Goal: Communication & Community: Share content

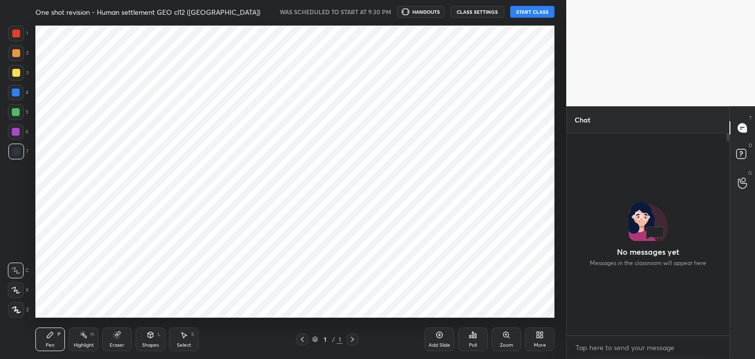
scroll to position [223, 160]
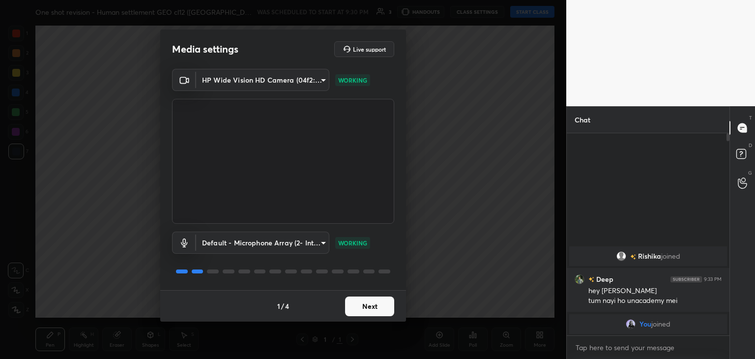
click at [366, 307] on button "Next" at bounding box center [369, 306] width 49 height 20
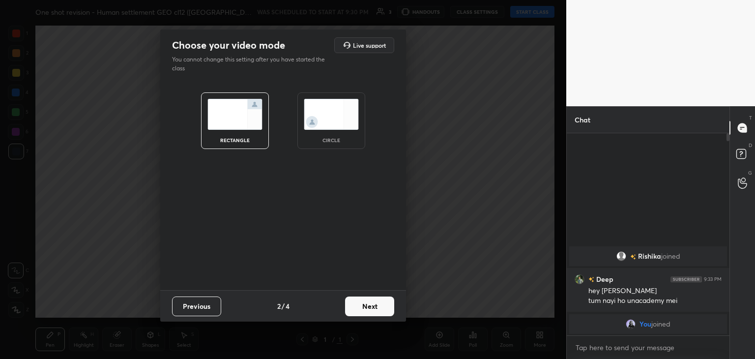
click at [340, 124] on img at bounding box center [331, 114] width 55 height 31
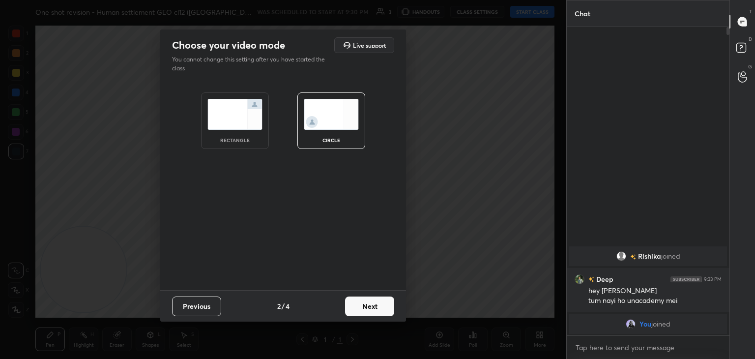
click at [368, 303] on button "Next" at bounding box center [369, 306] width 49 height 20
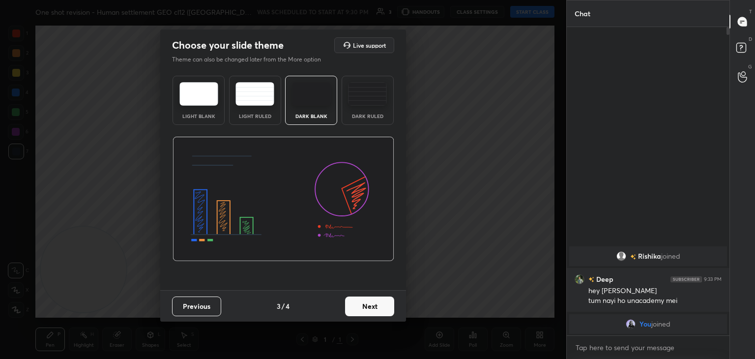
click at [368, 303] on button "Next" at bounding box center [369, 306] width 49 height 20
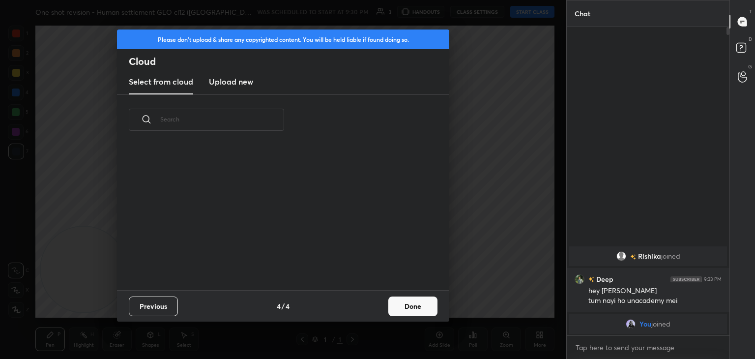
scroll to position [145, 315]
click at [407, 307] on button "Done" at bounding box center [412, 306] width 49 height 20
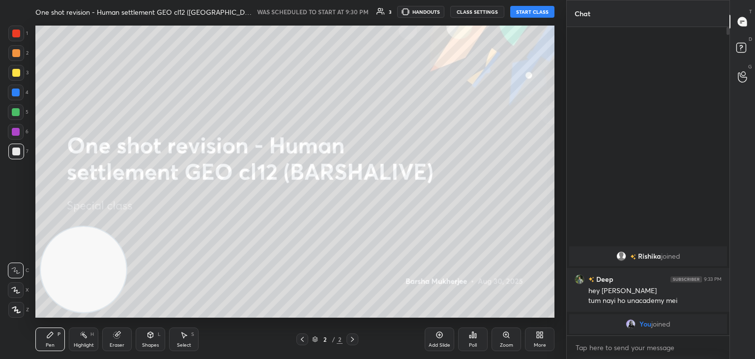
click at [527, 9] on button "START CLASS" at bounding box center [532, 12] width 44 height 12
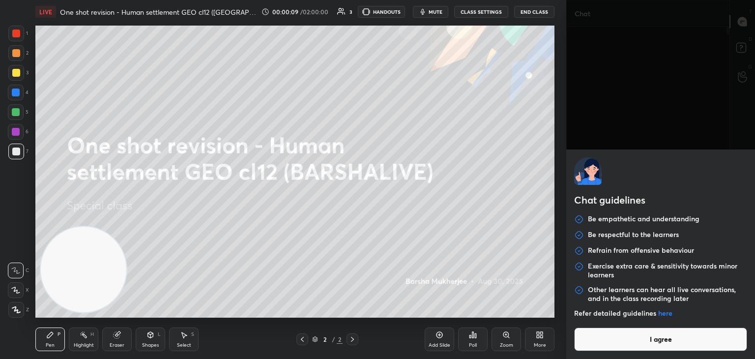
click at [650, 345] on body "1 2 3 4 5 6 7 C X Z C X Z E E Erase all H H LIVE One shot revision - Human sett…" at bounding box center [377, 179] width 755 height 359
click at [650, 345] on button "I agree" at bounding box center [660, 339] width 173 height 24
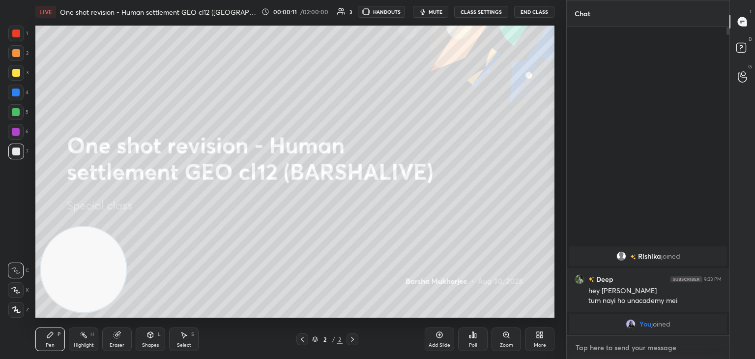
paste textarea "[URL][DOMAIN_NAME]"
type textarea "[URL][DOMAIN_NAME]"
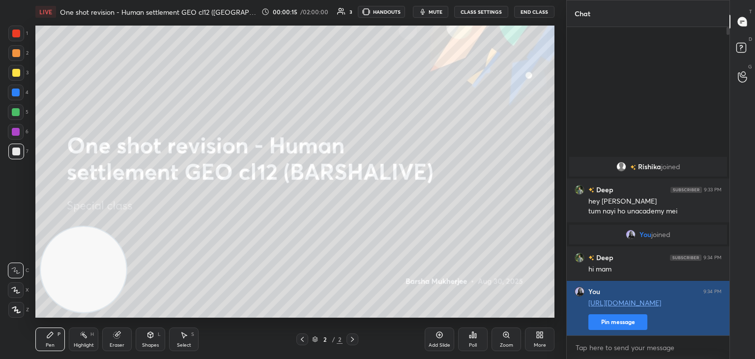
click at [634, 321] on button "Pin message" at bounding box center [617, 322] width 59 height 16
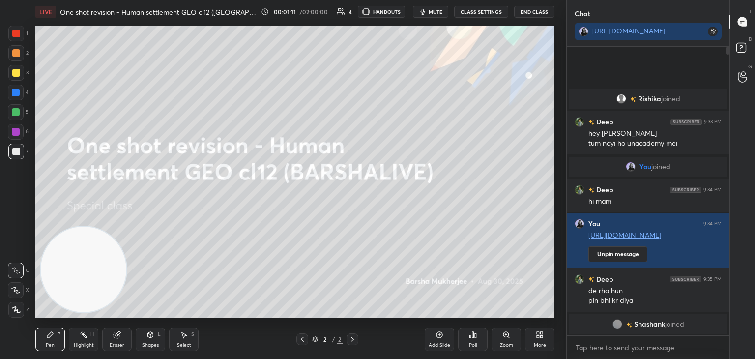
click at [544, 338] on div "More" at bounding box center [539, 339] width 29 height 24
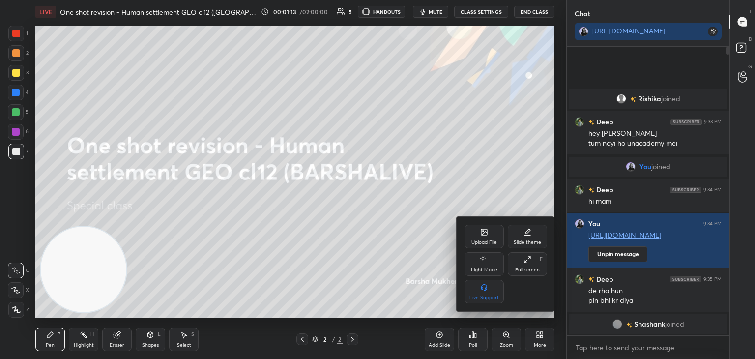
click at [493, 247] on div "Upload File" at bounding box center [483, 237] width 39 height 24
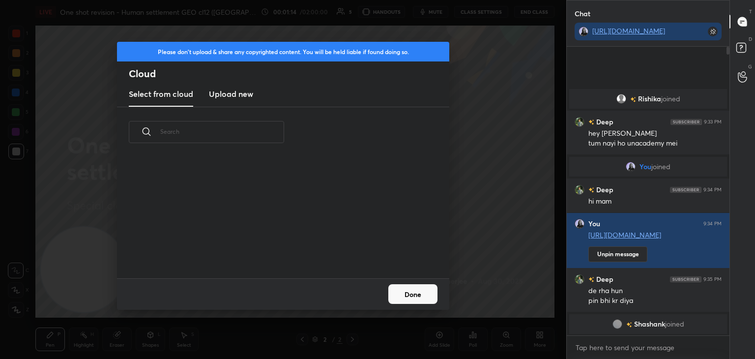
scroll to position [121, 315]
click at [229, 91] on h3 "Upload new" at bounding box center [231, 94] width 44 height 12
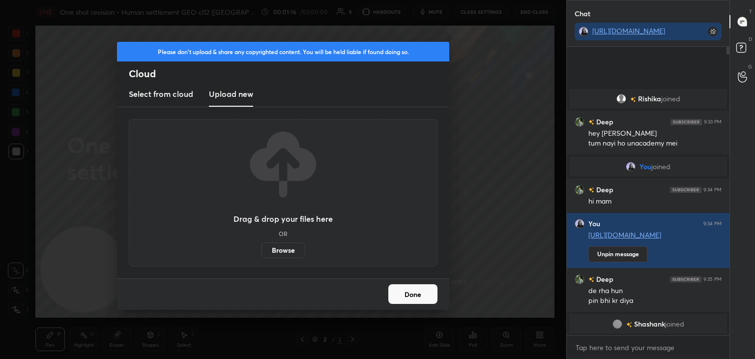
click at [271, 246] on label "Browse" at bounding box center [283, 250] width 44 height 16
click at [261, 246] on input "Browse" at bounding box center [261, 250] width 0 height 16
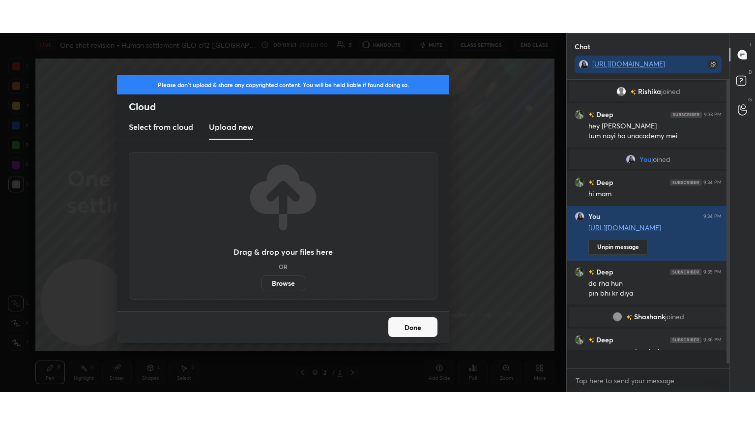
scroll to position [285, 160]
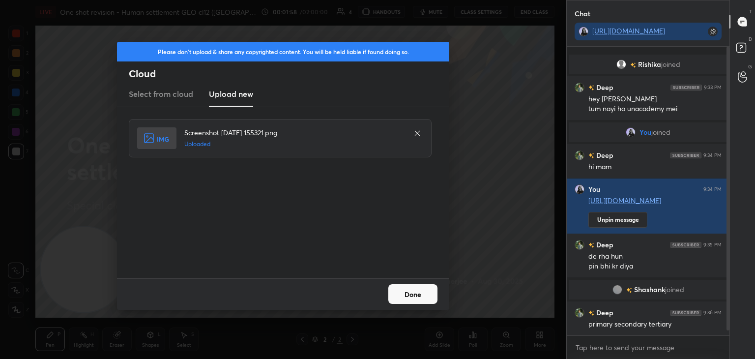
click at [428, 291] on button "Done" at bounding box center [412, 294] width 49 height 20
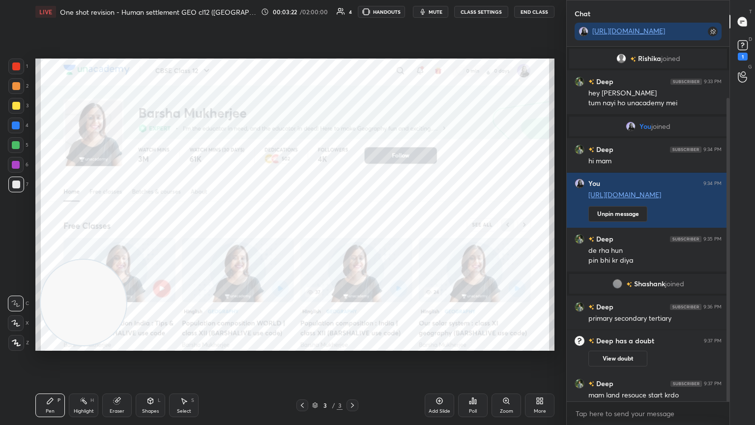
scroll to position [59, 0]
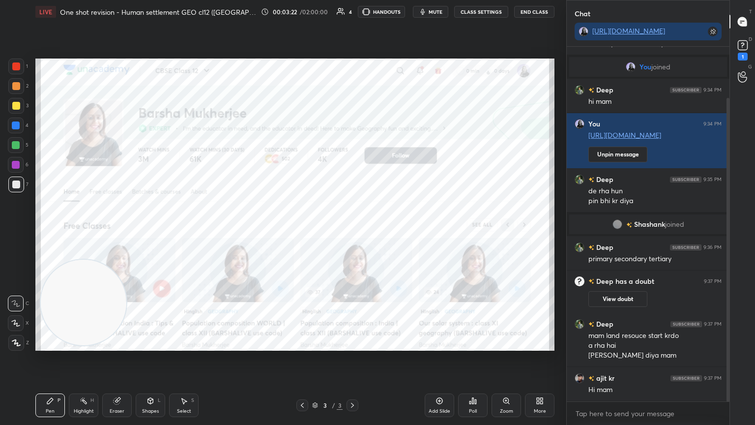
drag, startPoint x: 729, startPoint y: 194, endPoint x: 730, endPoint y: 258, distance: 63.9
click at [730, 258] on div "Chat https://t.me/BARSHALIVE_GEO Rishika joined Deep 9:33 PM hey rishika tum na…" at bounding box center [660, 212] width 189 height 425
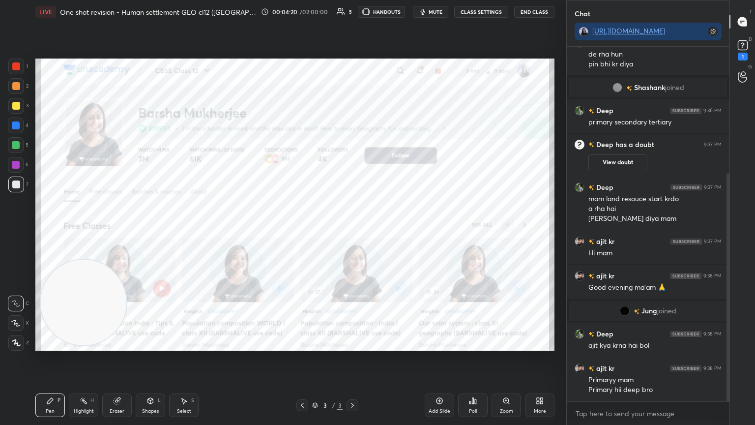
scroll to position [230, 0]
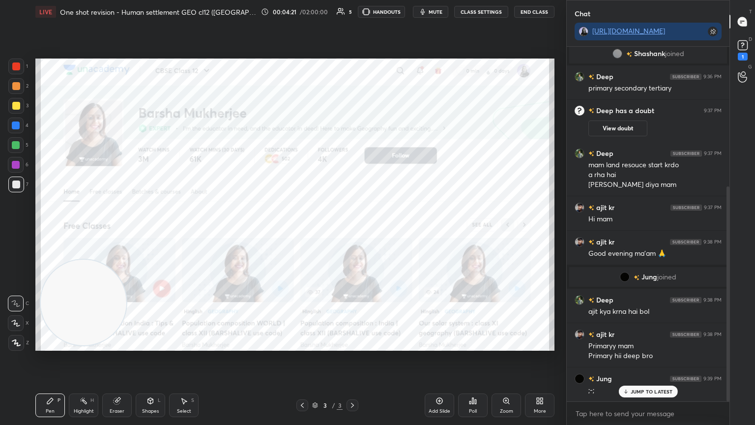
click at [530, 358] on div "More" at bounding box center [539, 405] width 29 height 24
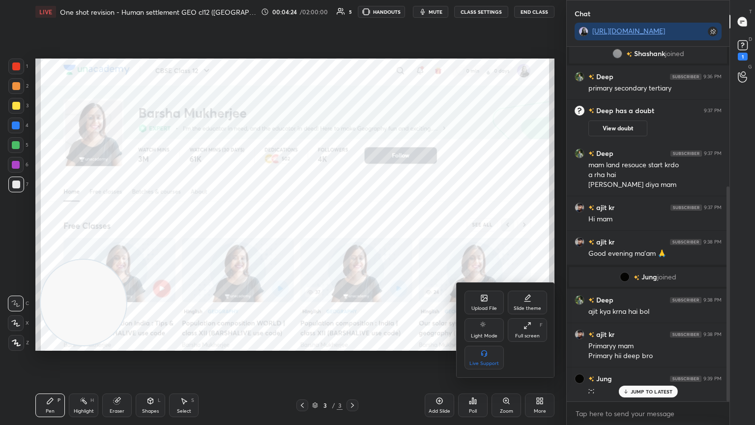
click at [485, 309] on div "Upload File" at bounding box center [484, 308] width 26 height 5
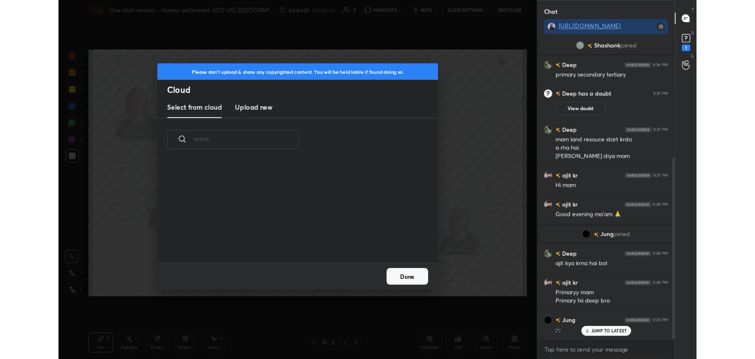
scroll to position [121, 315]
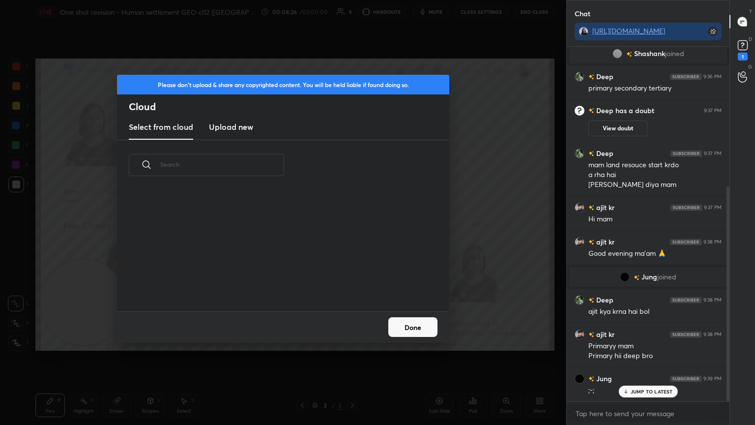
click at [236, 130] on h3 "Upload new" at bounding box center [231, 127] width 44 height 12
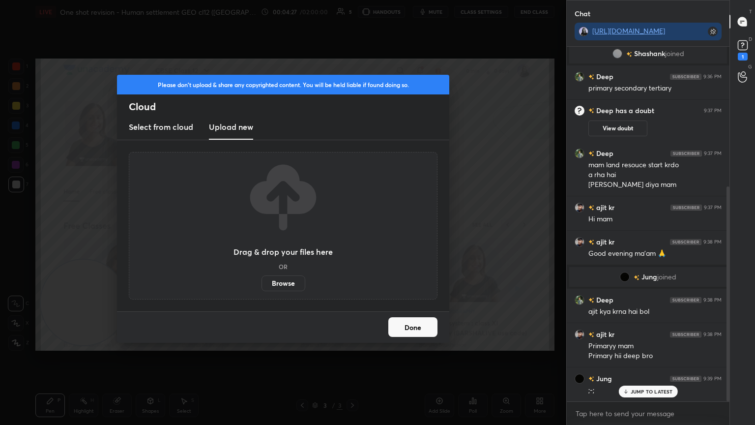
click at [278, 283] on label "Browse" at bounding box center [283, 283] width 44 height 16
click at [261, 283] on input "Browse" at bounding box center [261, 283] width 0 height 16
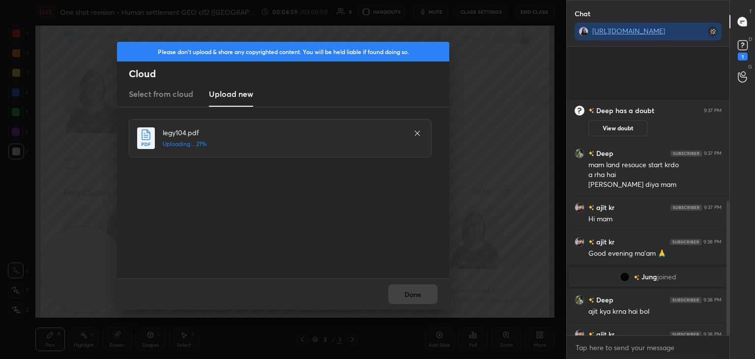
scroll to position [330, 0]
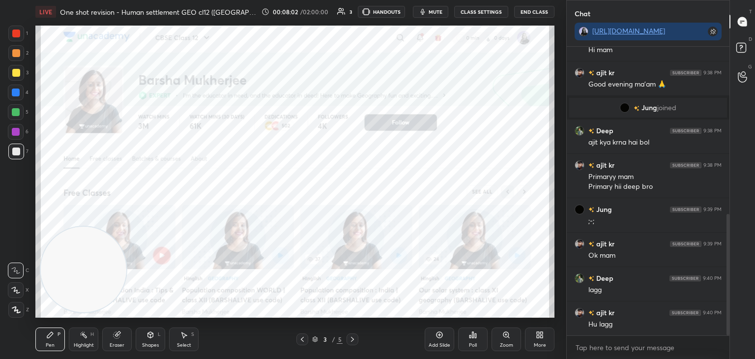
click at [537, 342] on div "More" at bounding box center [540, 344] width 12 height 5
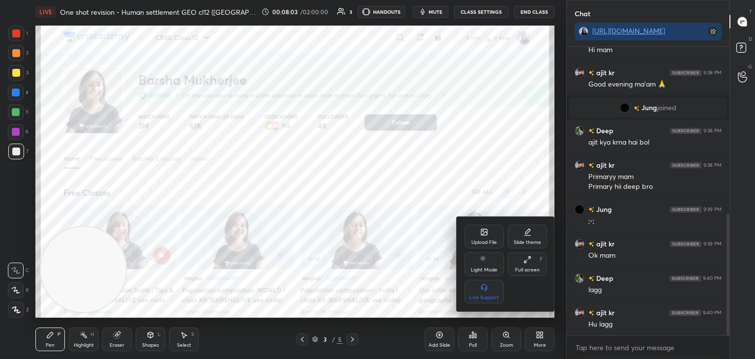
click at [479, 238] on div "Upload File" at bounding box center [483, 237] width 39 height 24
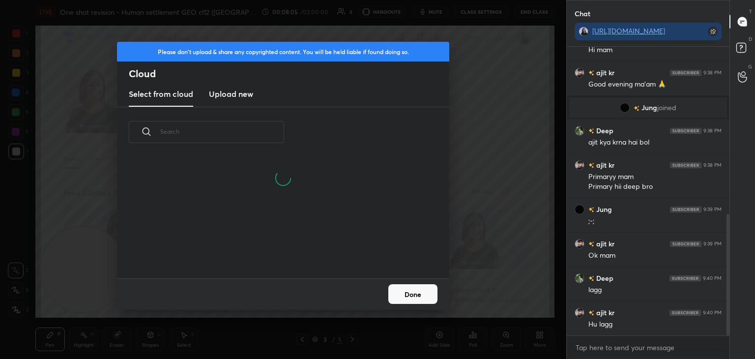
click at [238, 95] on h3 "Upload new" at bounding box center [231, 94] width 44 height 12
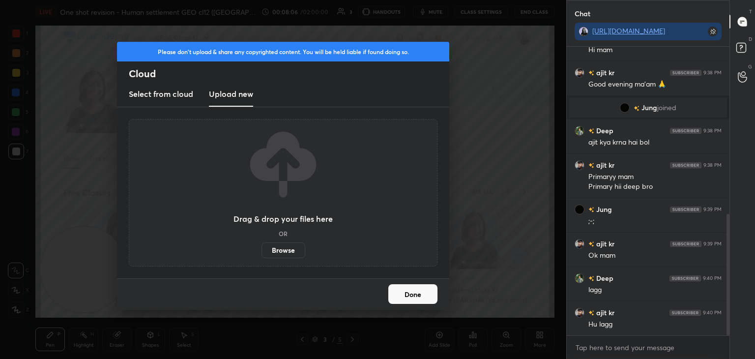
click at [275, 254] on label "Browse" at bounding box center [283, 250] width 44 height 16
click at [261, 254] on input "Browse" at bounding box center [261, 250] width 0 height 16
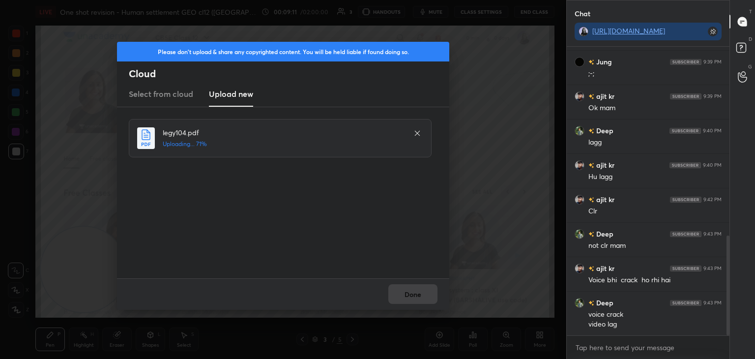
scroll to position [556, 0]
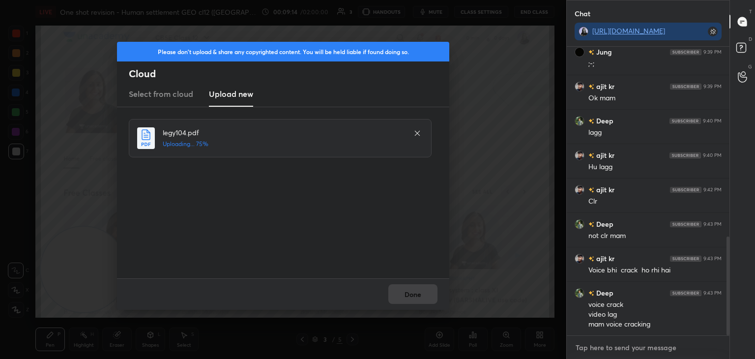
type textarea "x"
click at [604, 346] on textarea at bounding box center [647, 348] width 147 height 16
type textarea "P"
type textarea "x"
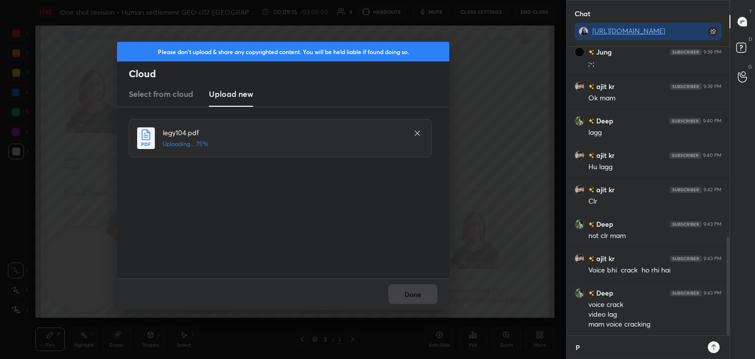
type textarea "PL"
type textarea "x"
type textarea "PLE"
type textarea "x"
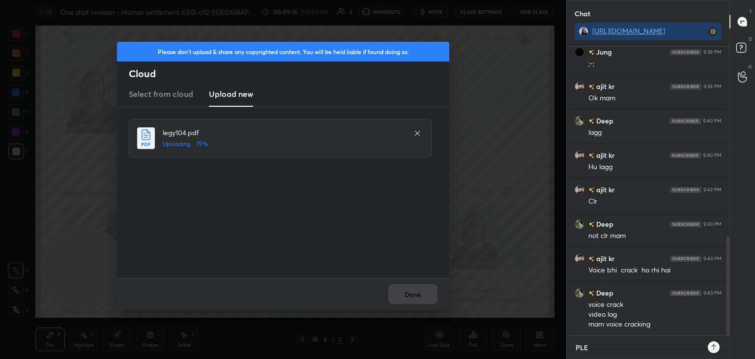
type textarea "PLEA"
type textarea "x"
type textarea "PLEAS"
type textarea "x"
type textarea "PLEASE"
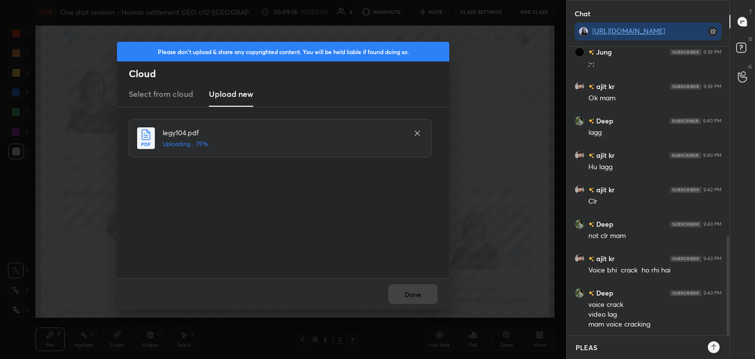
type textarea "x"
type textarea "PLEASE"
type textarea "x"
type textarea "PLEASE W"
type textarea "x"
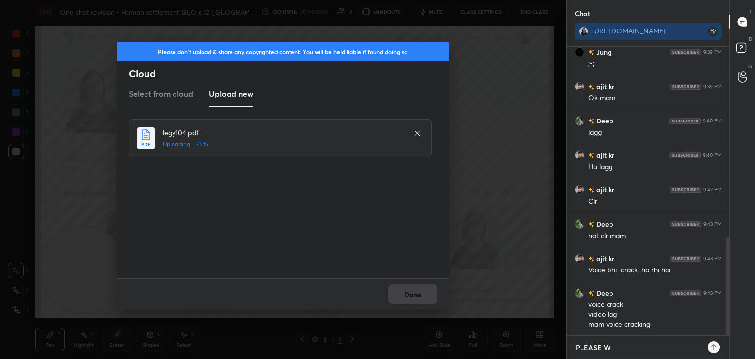
type textarea "PLEASE WA"
type textarea "x"
type textarea "PLEASE WAI"
type textarea "x"
type textarea "PLEASE WAIT"
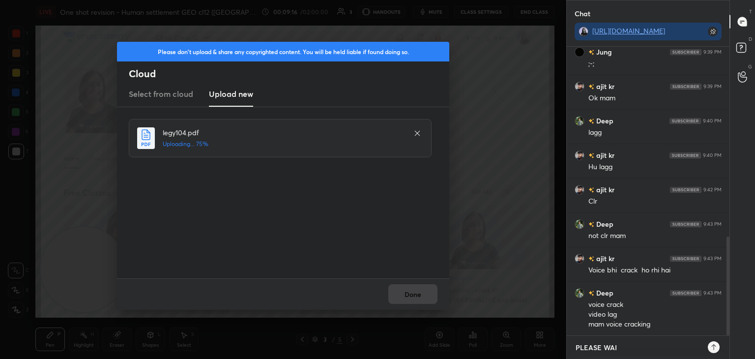
type textarea "x"
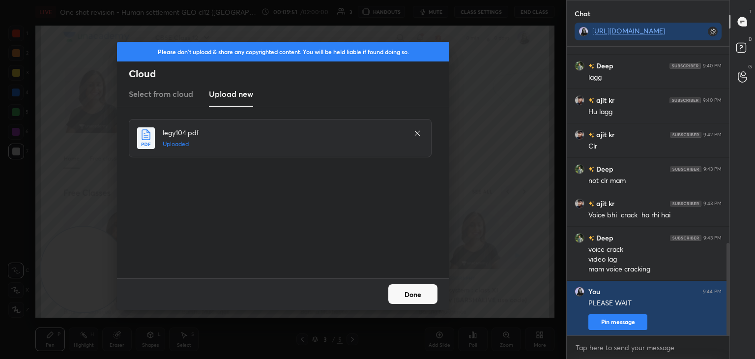
type textarea "x"
click at [417, 297] on button "Done" at bounding box center [412, 294] width 49 height 20
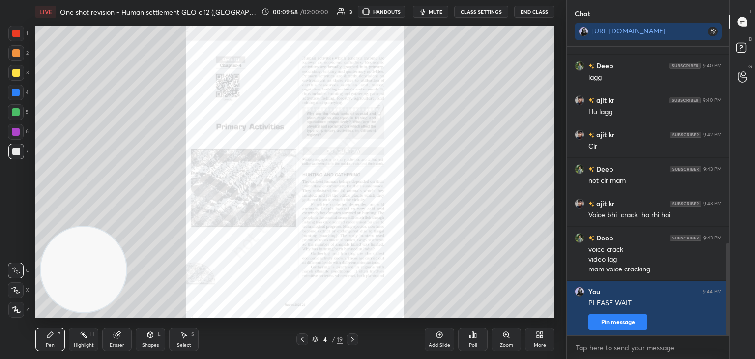
click at [436, 12] on span "mute" at bounding box center [435, 11] width 14 height 7
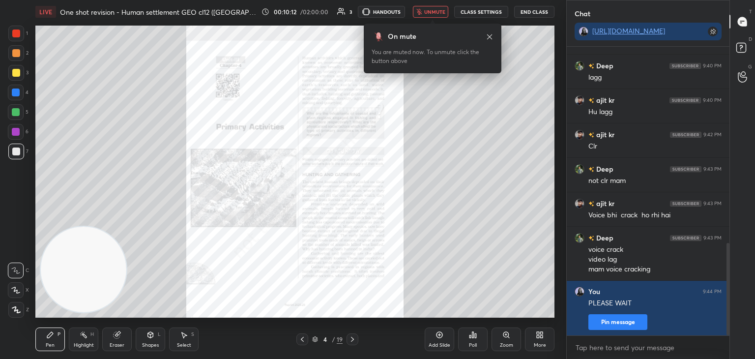
click at [539, 14] on button "End Class" at bounding box center [534, 12] width 40 height 12
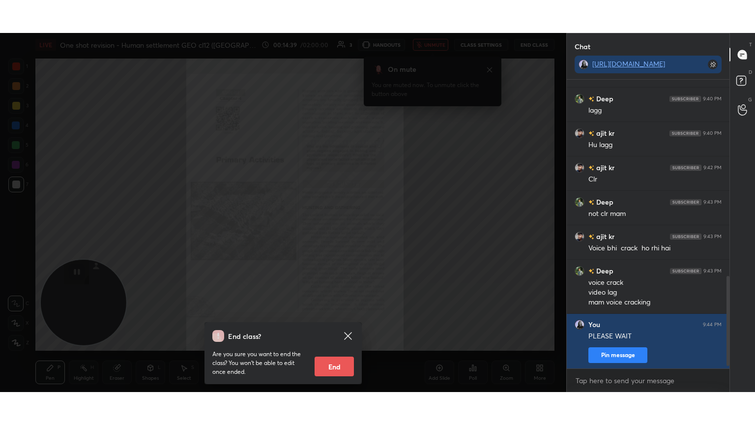
scroll to position [646, 0]
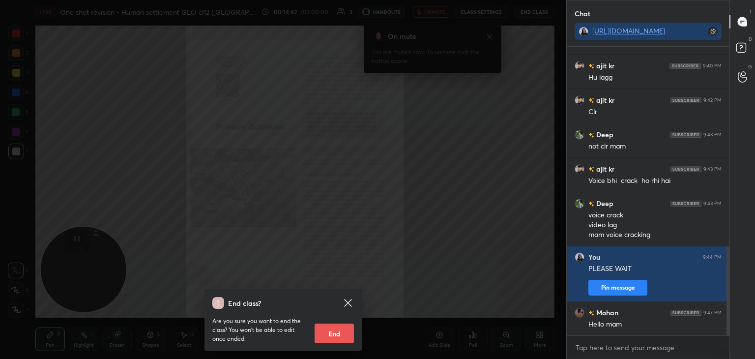
click at [459, 227] on div "End class? Are you sure you want to end the class? You won’t be able to edit on…" at bounding box center [283, 179] width 566 height 359
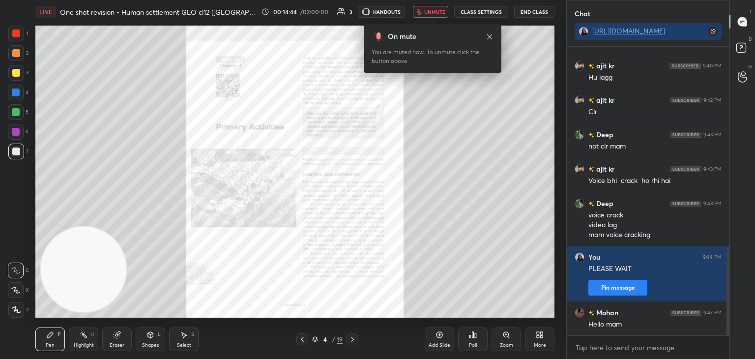
click at [442, 7] on button "unmute" at bounding box center [430, 12] width 35 height 12
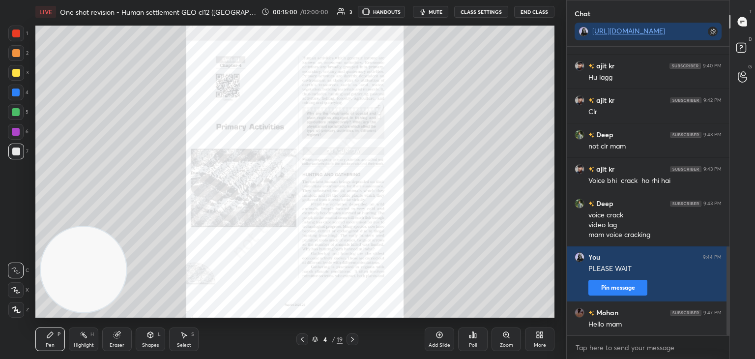
drag, startPoint x: 728, startPoint y: 284, endPoint x: 727, endPoint y: 336, distance: 52.1
click at [727, 336] on div "ajit kr 9:39 PM Ok mam Deep 9:40 PM lagg ajit kr 9:40 PM Hu lagg ajit kr 9:42 P…" at bounding box center [648, 203] width 163 height 312
type textarea "x"
click at [678, 341] on textarea at bounding box center [647, 348] width 147 height 16
type textarea "A"
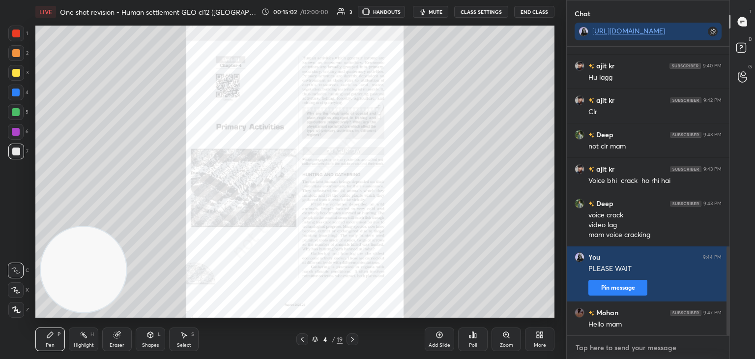
type textarea "x"
type textarea "AV"
type textarea "x"
type textarea "AV?"
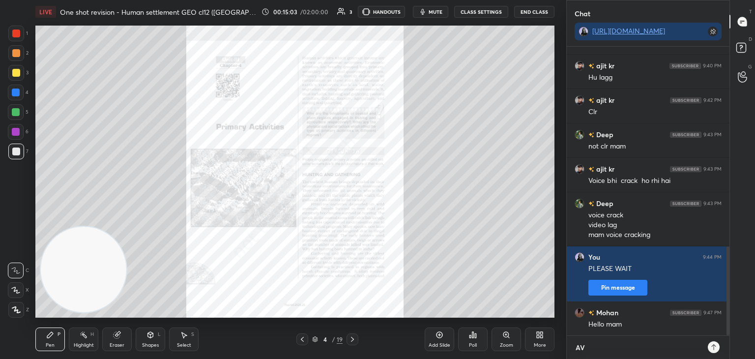
type textarea "x"
type textarea "AV??"
type textarea "x"
type textarea "AV??"
type textarea "x"
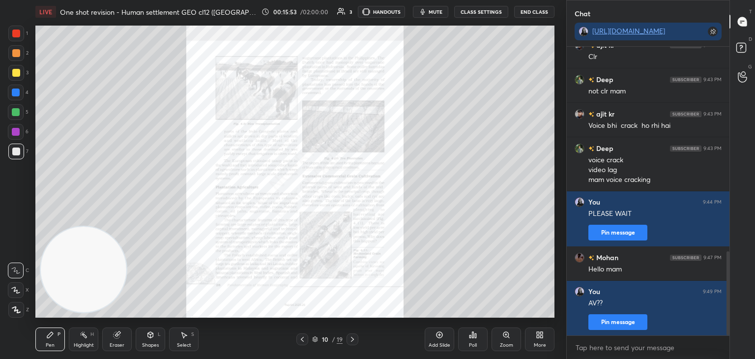
scroll to position [635, 0]
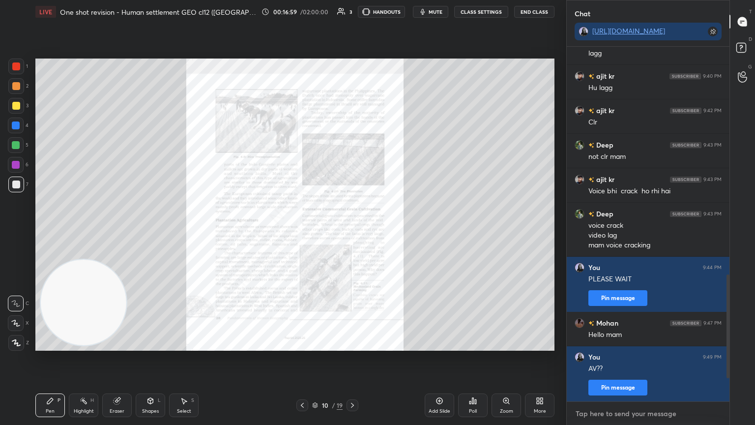
click at [641, 358] on textarea at bounding box center [647, 413] width 147 height 16
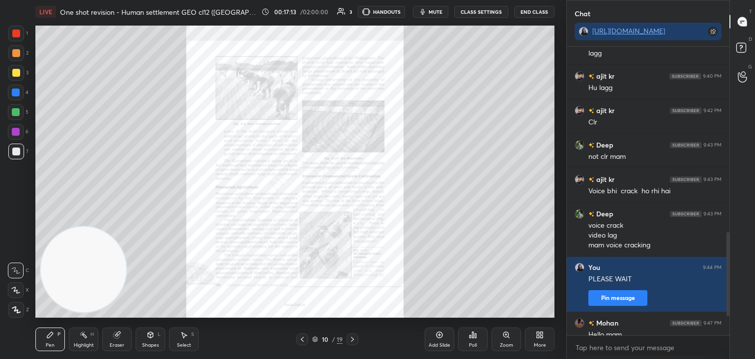
scroll to position [701, 0]
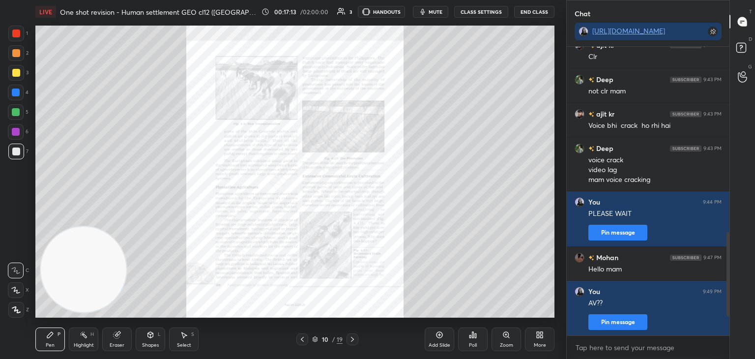
drag, startPoint x: 727, startPoint y: 283, endPoint x: 740, endPoint y: 331, distance: 49.6
click at [740, 331] on div "Chat https://t.me/BARSHALIVE_GEO Deep 9:36 PM primary secondary tertiary Deep h…" at bounding box center [660, 179] width 189 height 359
type textarea "x"
click at [588, 344] on textarea at bounding box center [647, 348] width 147 height 16
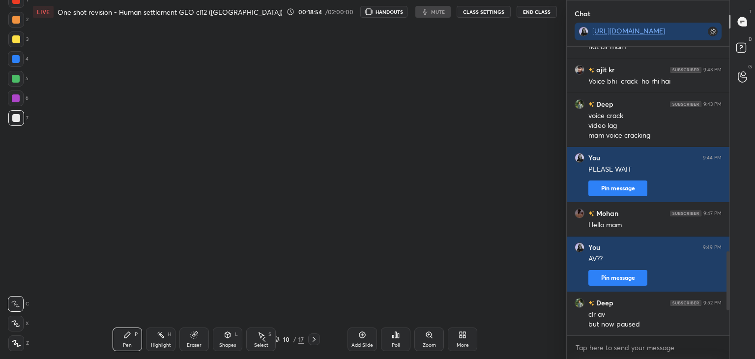
scroll to position [703, 0]
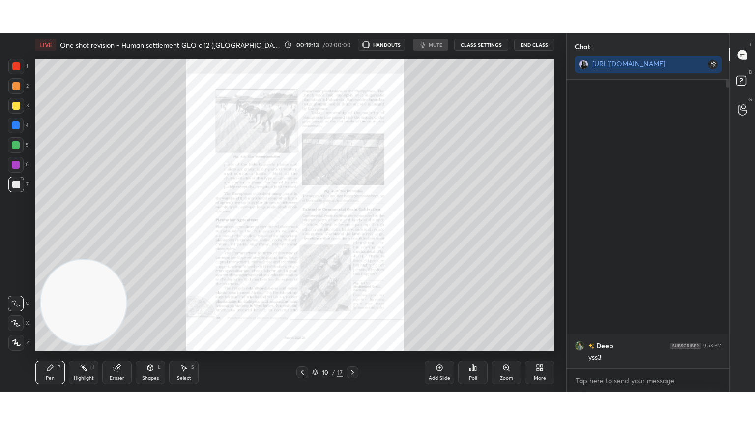
scroll to position [48840, 48610]
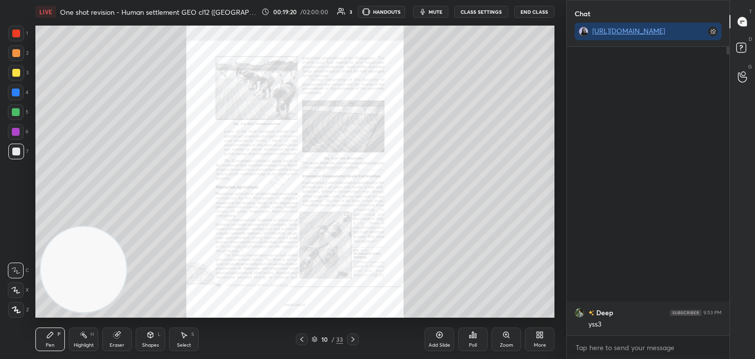
click at [504, 335] on icon at bounding box center [505, 334] width 5 height 5
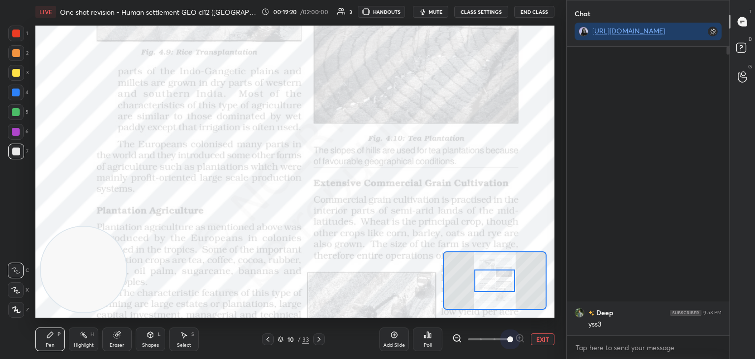
click at [504, 335] on span at bounding box center [488, 339] width 41 height 15
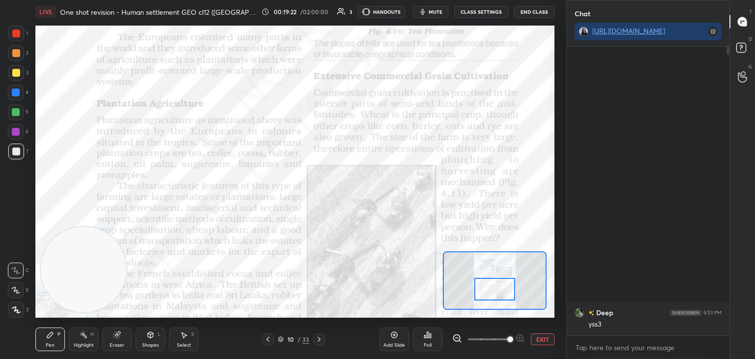
drag, startPoint x: 501, startPoint y: 280, endPoint x: 501, endPoint y: 286, distance: 6.4
click at [501, 286] on div at bounding box center [494, 289] width 41 height 23
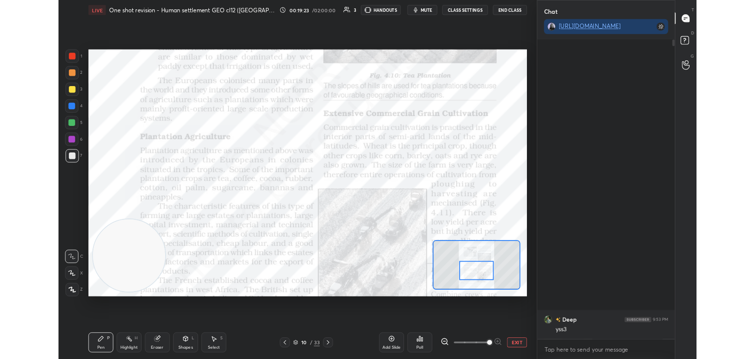
scroll to position [375, 160]
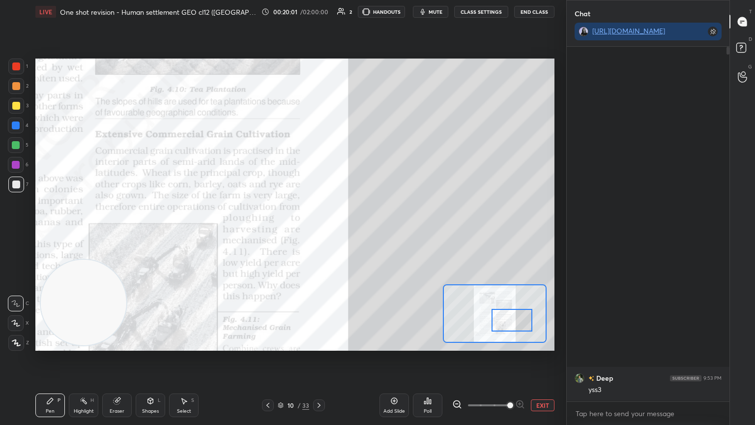
drag, startPoint x: 496, startPoint y: 316, endPoint x: 513, endPoint y: 316, distance: 17.7
click at [513, 316] on div at bounding box center [511, 320] width 41 height 23
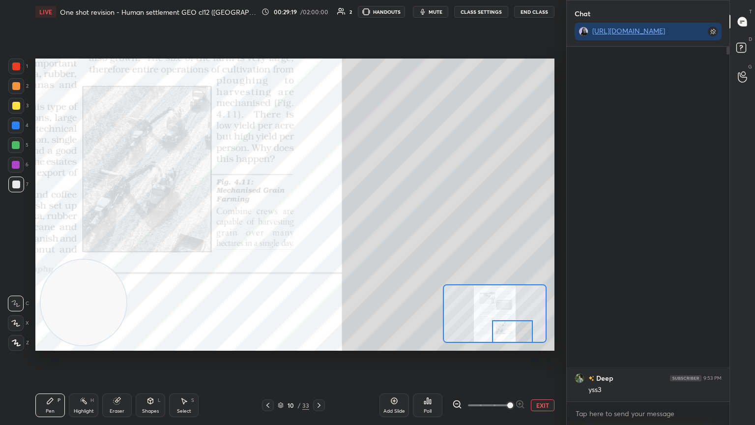
drag, startPoint x: 513, startPoint y: 319, endPoint x: 513, endPoint y: 332, distance: 12.8
click at [513, 332] on div at bounding box center [512, 331] width 41 height 23
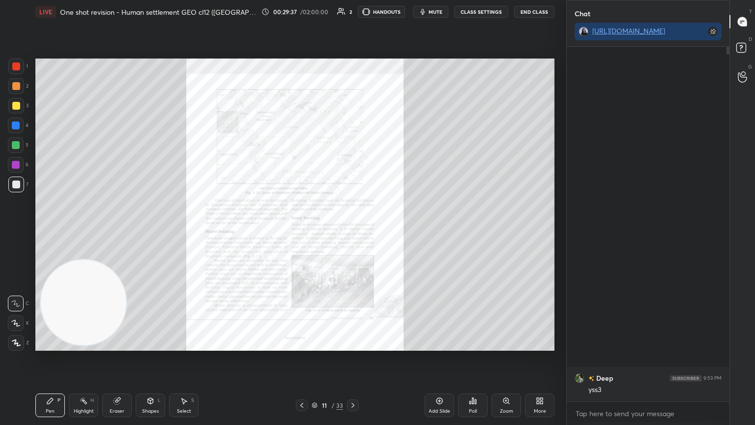
click at [499, 358] on div "Zoom" at bounding box center [505, 405] width 29 height 24
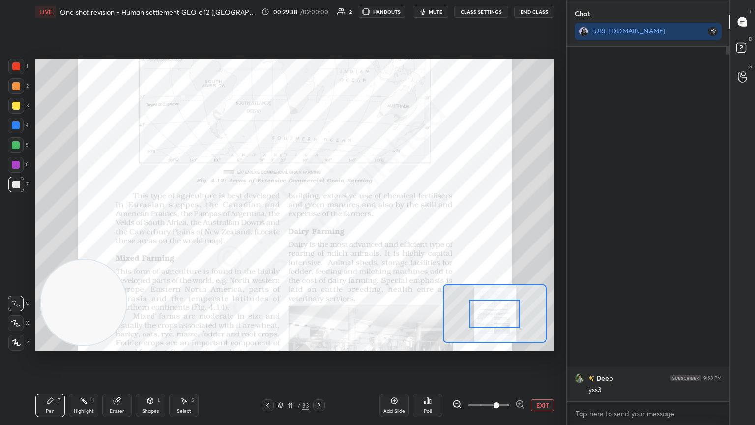
click at [499, 358] on span at bounding box center [488, 405] width 41 height 15
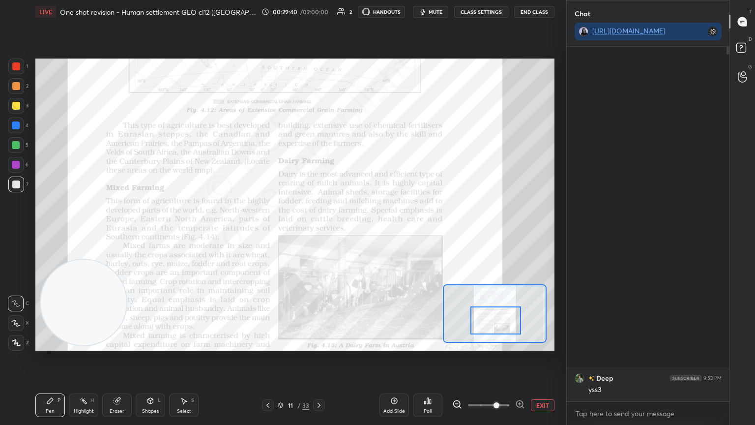
drag, startPoint x: 497, startPoint y: 316, endPoint x: 498, endPoint y: 323, distance: 6.9
click at [498, 323] on div at bounding box center [495, 320] width 51 height 28
click at [498, 324] on div at bounding box center [495, 321] width 51 height 28
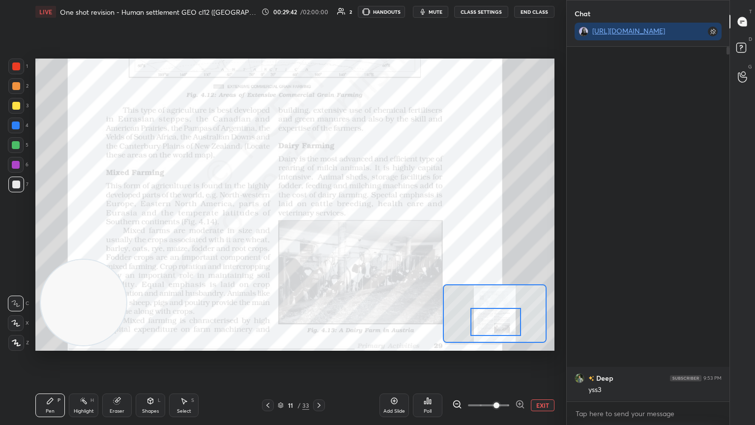
click at [508, 358] on span at bounding box center [488, 405] width 41 height 15
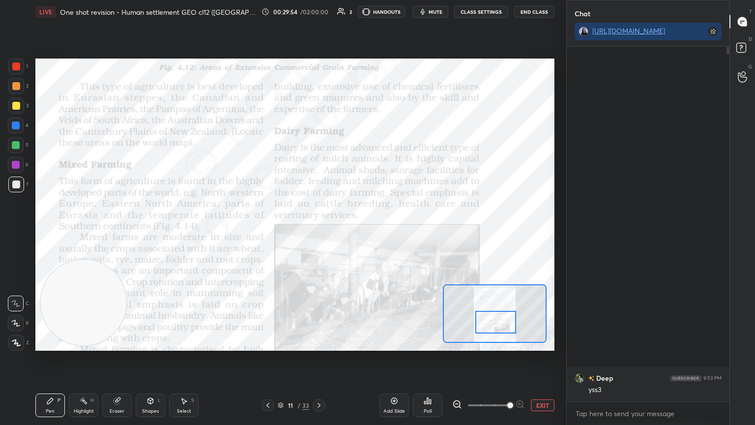
click at [17, 134] on div "4" at bounding box center [18, 127] width 21 height 20
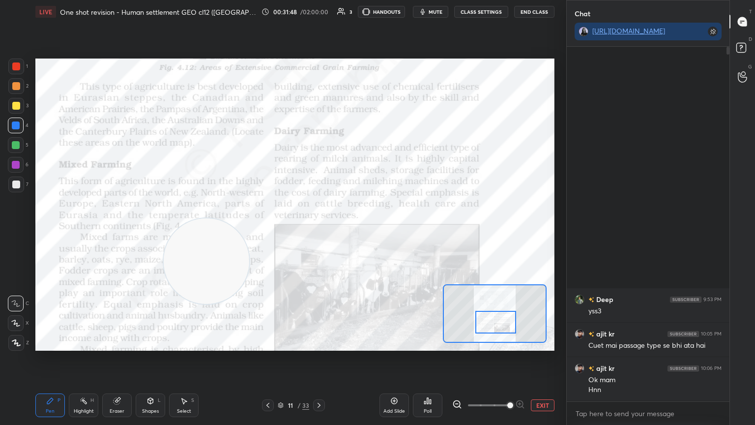
drag, startPoint x: 92, startPoint y: 297, endPoint x: 529, endPoint y: 67, distance: 493.4
click at [249, 218] on video at bounding box center [206, 260] width 85 height 85
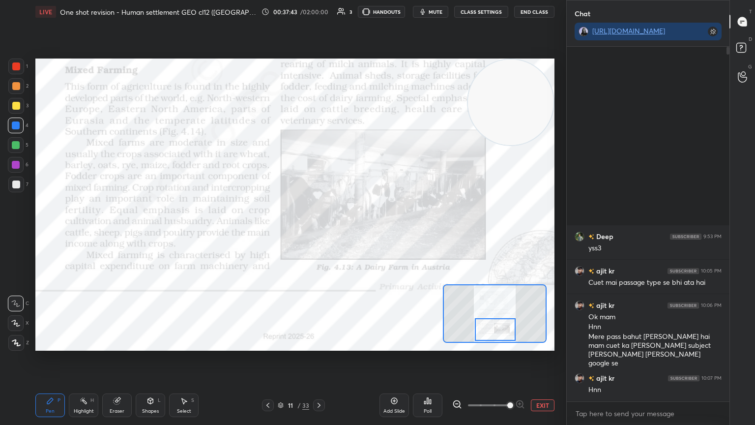
drag, startPoint x: 484, startPoint y: 314, endPoint x: 483, endPoint y: 322, distance: 7.4
click at [483, 322] on div at bounding box center [495, 329] width 41 height 23
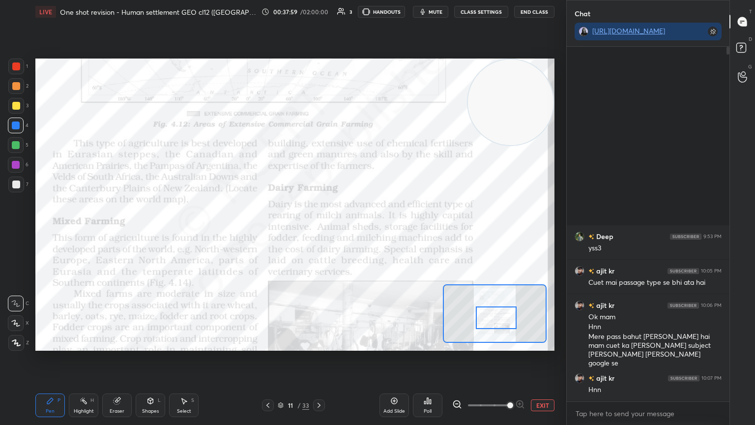
drag, startPoint x: 484, startPoint y: 332, endPoint x: 484, endPoint y: 320, distance: 11.8
click at [484, 320] on div at bounding box center [496, 317] width 41 height 23
drag, startPoint x: 493, startPoint y: 99, endPoint x: 0, endPoint y: 274, distance: 523.0
click at [0, 274] on div "1 2 3 4 5 6 7 C X Z C X Z E E Erase all H H LIVE One shot revision - Human sett…" at bounding box center [279, 212] width 558 height 425
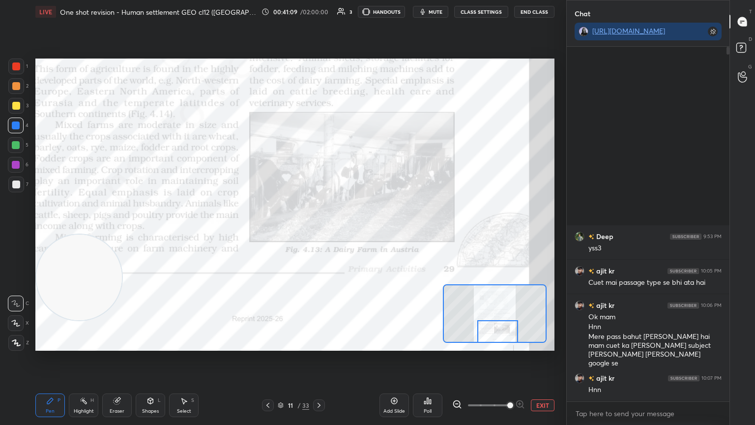
drag, startPoint x: 497, startPoint y: 316, endPoint x: 499, endPoint y: 333, distance: 16.3
click at [499, 333] on div at bounding box center [497, 331] width 41 height 23
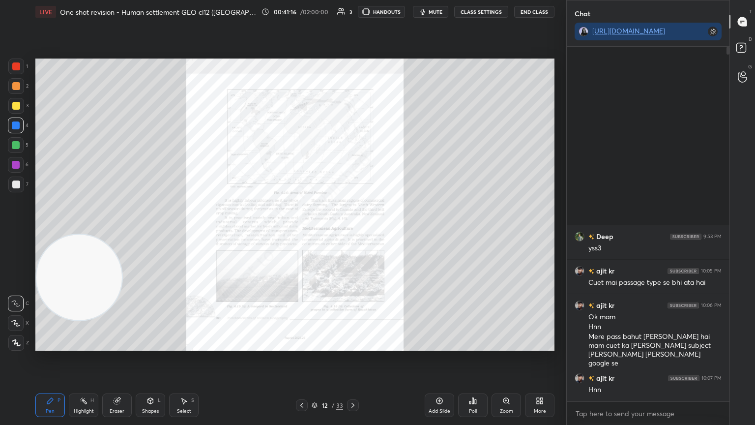
click at [502, 358] on div "Zoom" at bounding box center [505, 405] width 29 height 24
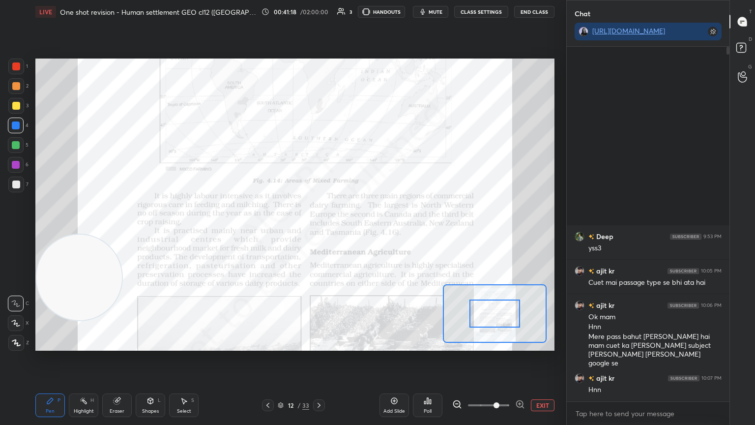
click at [499, 358] on span at bounding box center [488, 405] width 41 height 15
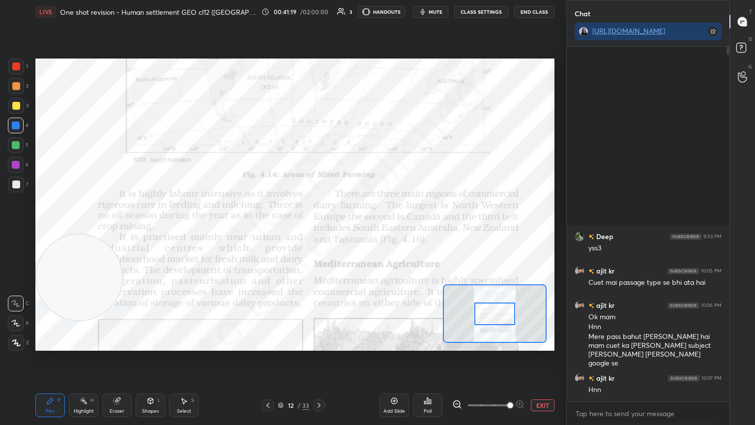
click at [507, 358] on span at bounding box center [510, 405] width 6 height 6
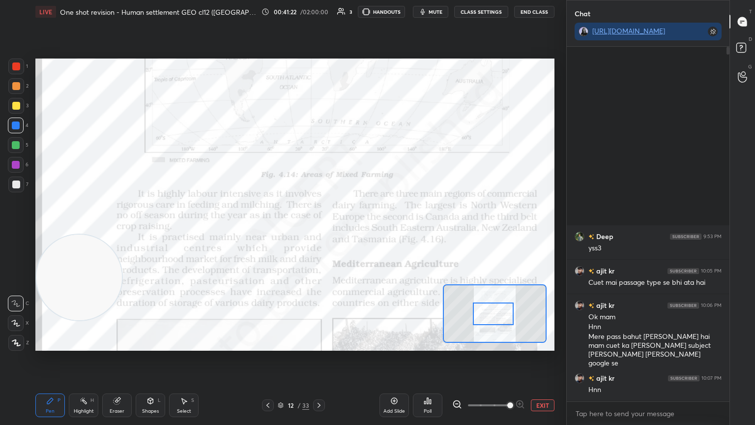
click at [491, 316] on div at bounding box center [493, 313] width 41 height 23
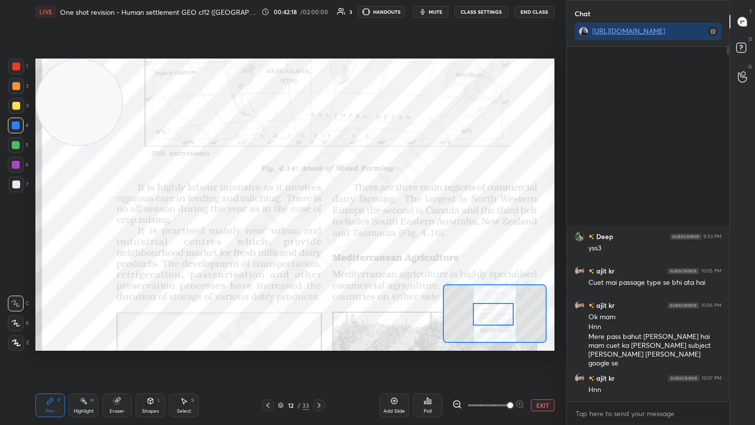
drag, startPoint x: 71, startPoint y: 286, endPoint x: 53, endPoint y: 48, distance: 239.0
click at [53, 48] on div "Setting up your live class Poll for secs No correct answer Start poll" at bounding box center [294, 205] width 527 height 362
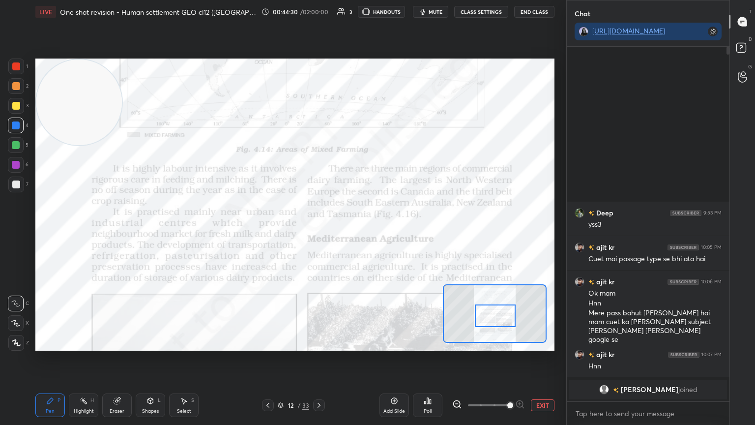
click at [495, 322] on div at bounding box center [495, 315] width 41 height 23
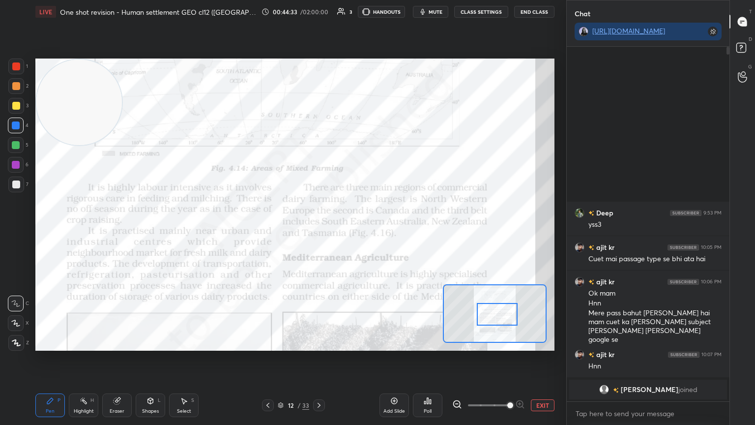
click at [500, 321] on div at bounding box center [497, 314] width 41 height 23
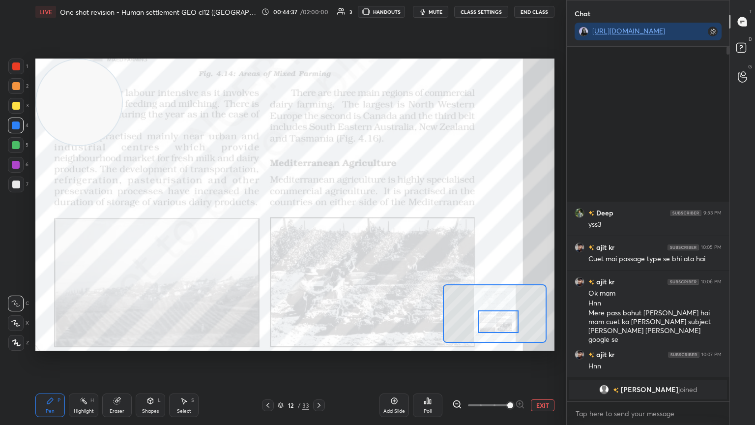
drag, startPoint x: 500, startPoint y: 321, endPoint x: 501, endPoint y: 328, distance: 7.4
click at [501, 328] on div at bounding box center [498, 321] width 41 height 23
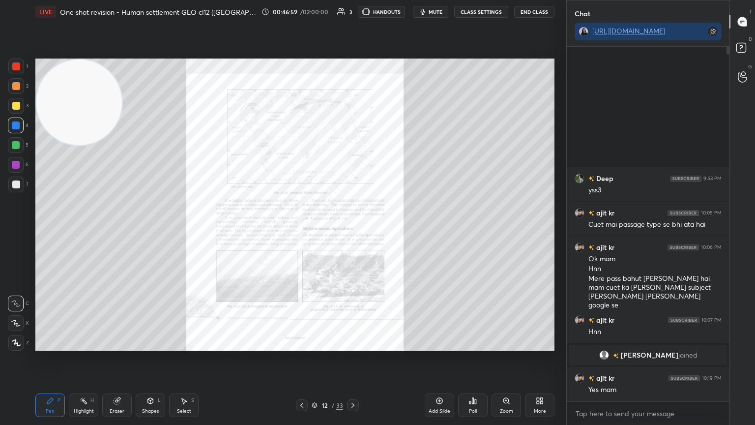
click at [495, 358] on div "Zoom" at bounding box center [505, 405] width 29 height 24
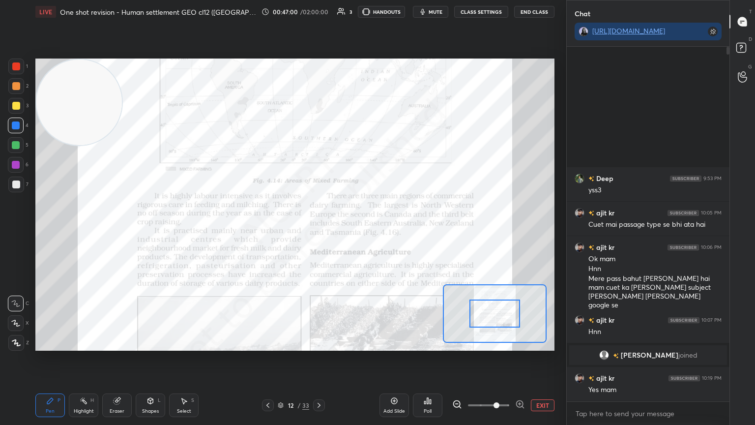
click at [495, 358] on span at bounding box center [488, 405] width 41 height 15
click at [499, 358] on span at bounding box center [496, 405] width 6 height 6
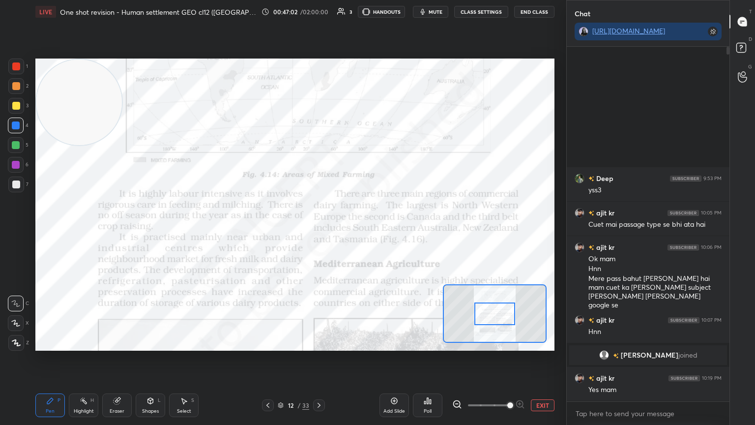
click at [507, 358] on span at bounding box center [510, 405] width 6 height 6
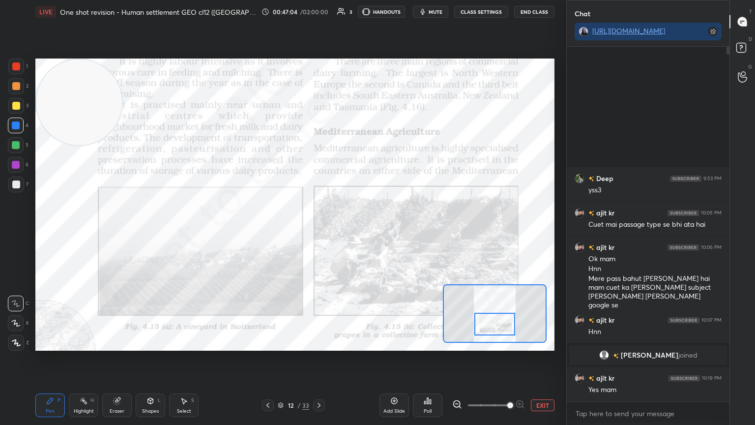
drag, startPoint x: 507, startPoint y: 314, endPoint x: 507, endPoint y: 325, distance: 10.8
click at [507, 325] on div at bounding box center [494, 324] width 41 height 23
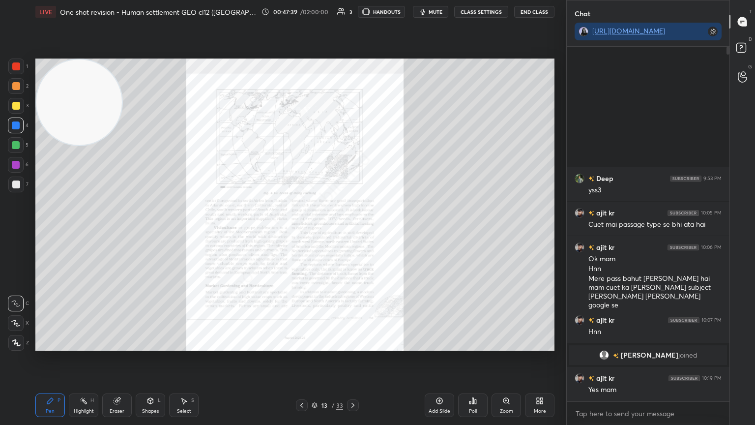
click at [496, 358] on div "Zoom" at bounding box center [505, 405] width 29 height 24
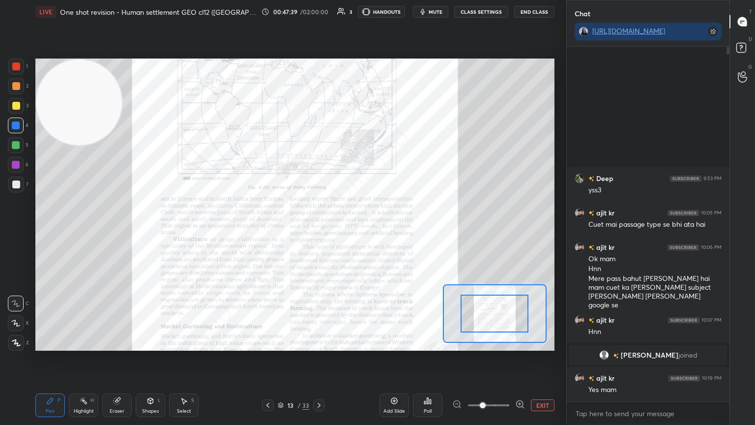
click at [496, 358] on span at bounding box center [488, 405] width 41 height 15
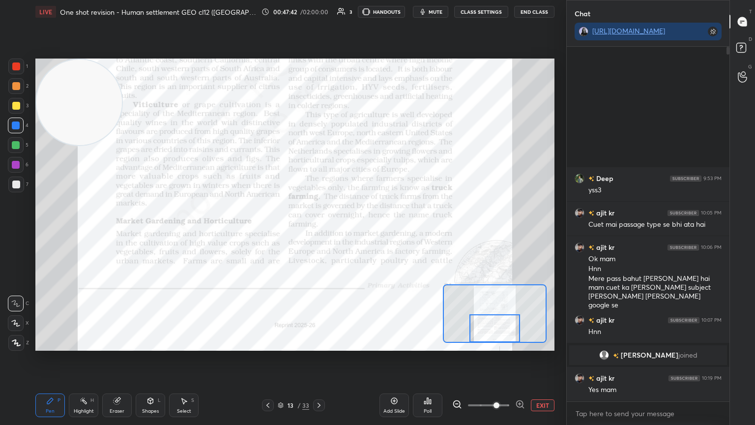
click at [485, 342] on div "Setting up your live class Poll for secs No correct answer Start poll" at bounding box center [294, 204] width 519 height 292
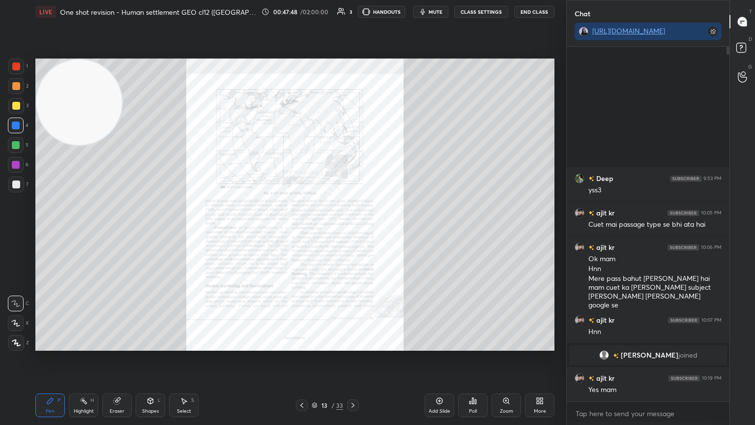
click at [498, 358] on div "Zoom" at bounding box center [505, 405] width 29 height 24
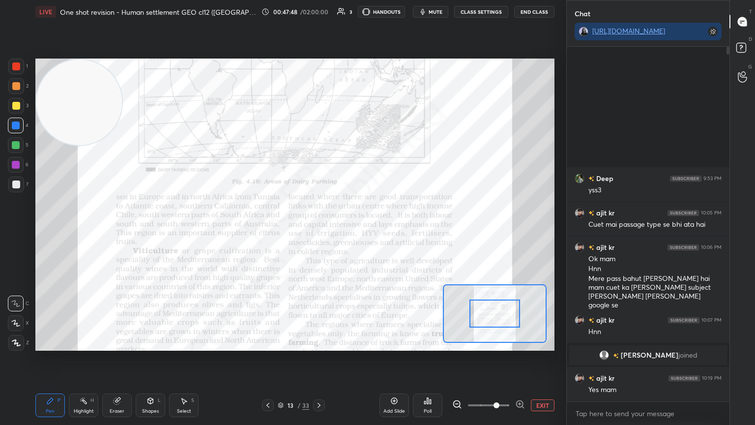
click at [498, 358] on span at bounding box center [488, 405] width 41 height 15
click at [498, 358] on span at bounding box center [496, 405] width 6 height 6
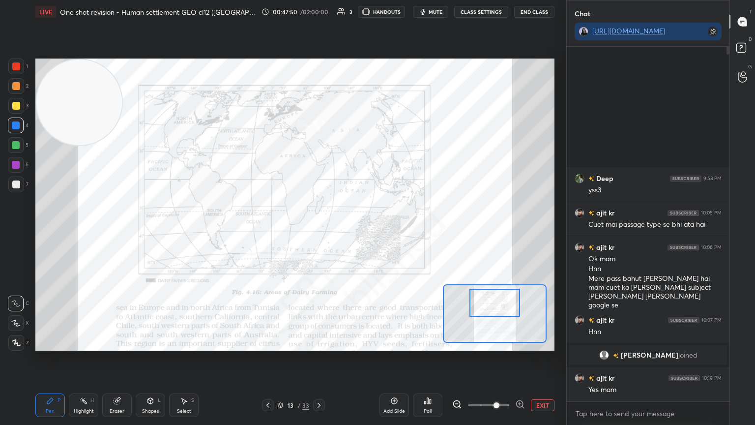
drag, startPoint x: 499, startPoint y: 310, endPoint x: 499, endPoint y: 298, distance: 11.3
click at [499, 298] on div at bounding box center [494, 302] width 51 height 28
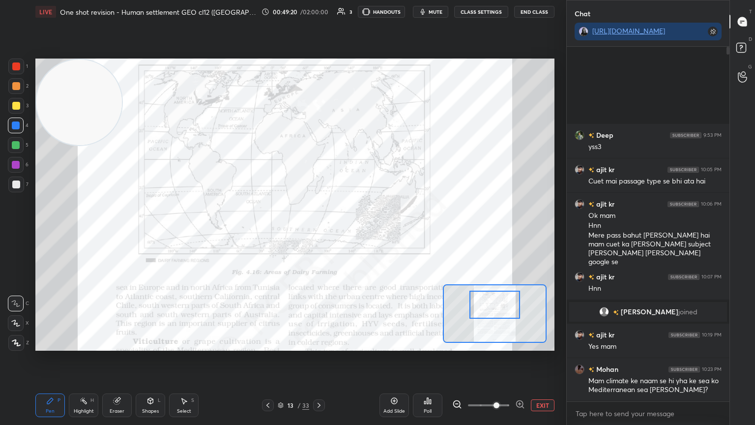
click at [476, 297] on div at bounding box center [494, 304] width 51 height 28
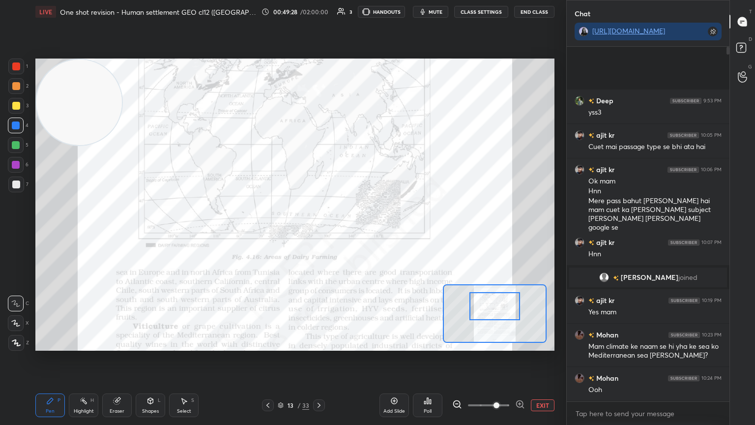
click at [476, 299] on div at bounding box center [494, 306] width 51 height 28
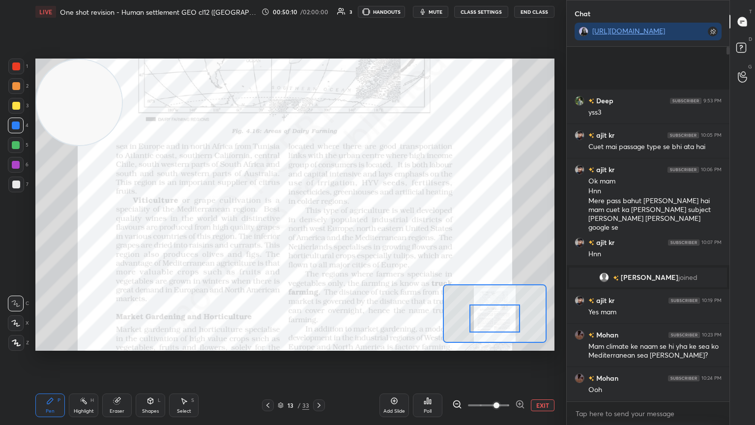
drag, startPoint x: 500, startPoint y: 304, endPoint x: 500, endPoint y: 316, distance: 12.3
click at [500, 316] on div at bounding box center [494, 318] width 51 height 28
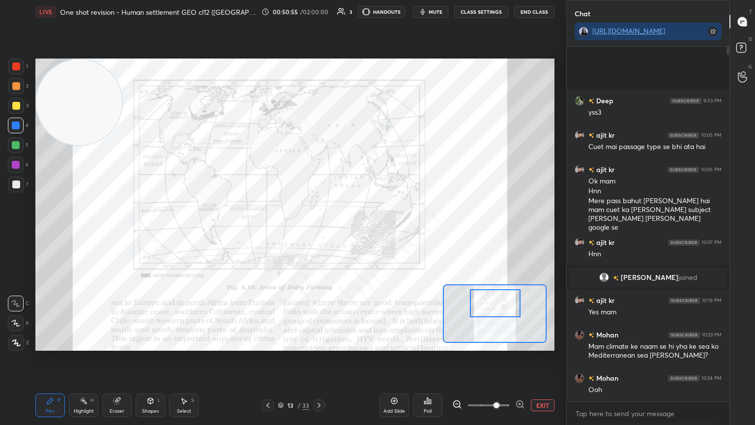
drag, startPoint x: 500, startPoint y: 316, endPoint x: 500, endPoint y: 300, distance: 16.2
click at [500, 300] on div at bounding box center [495, 303] width 51 height 28
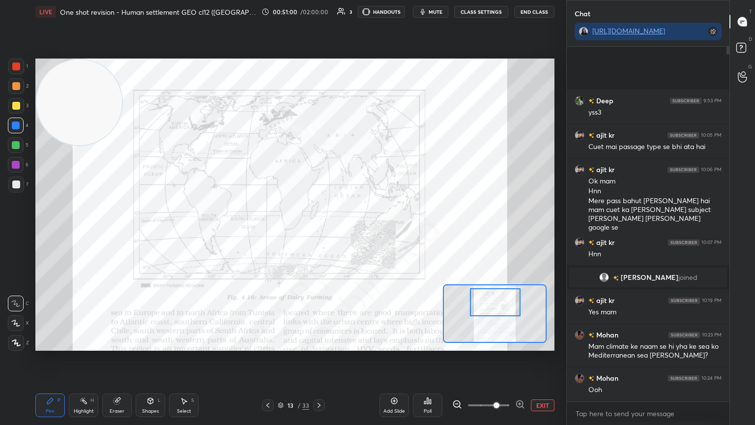
click at [10, 66] on div at bounding box center [16, 66] width 16 height 16
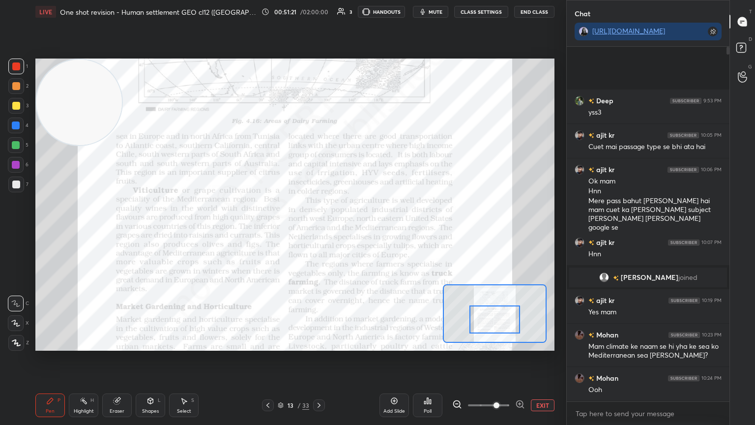
drag, startPoint x: 493, startPoint y: 299, endPoint x: 492, endPoint y: 316, distance: 17.2
click at [492, 316] on div at bounding box center [494, 319] width 51 height 28
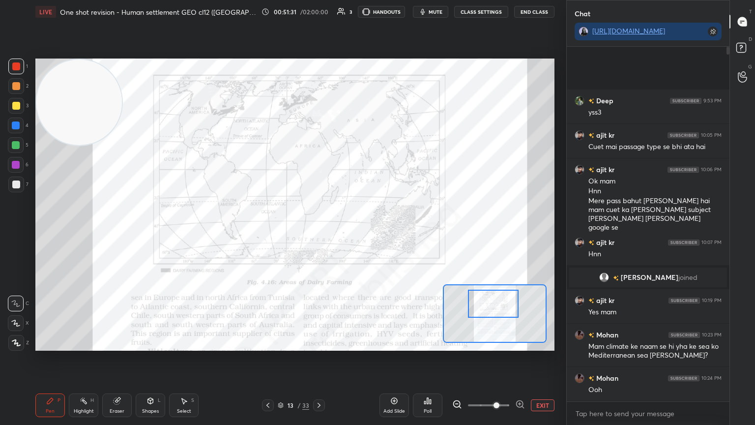
drag, startPoint x: 489, startPoint y: 322, endPoint x: 487, endPoint y: 307, distance: 15.8
click at [487, 307] on div at bounding box center [493, 303] width 51 height 28
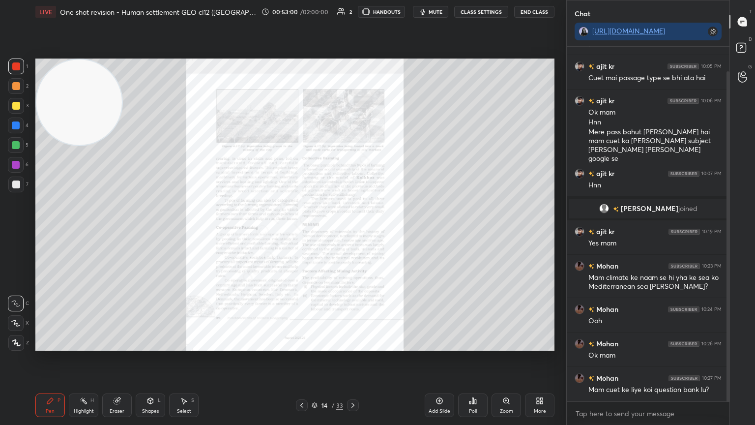
drag, startPoint x: 727, startPoint y: 304, endPoint x: 733, endPoint y: 382, distance: 78.3
click at [733, 358] on div "Chat [URL][DOMAIN_NAME] Deep 9:53 PM yss3 ajit kr 10:05 PM Cuet mai passage typ…" at bounding box center [660, 212] width 189 height 425
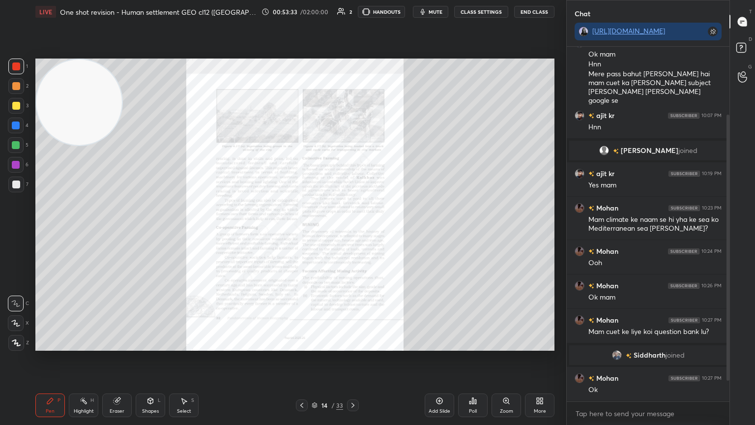
scroll to position [118, 0]
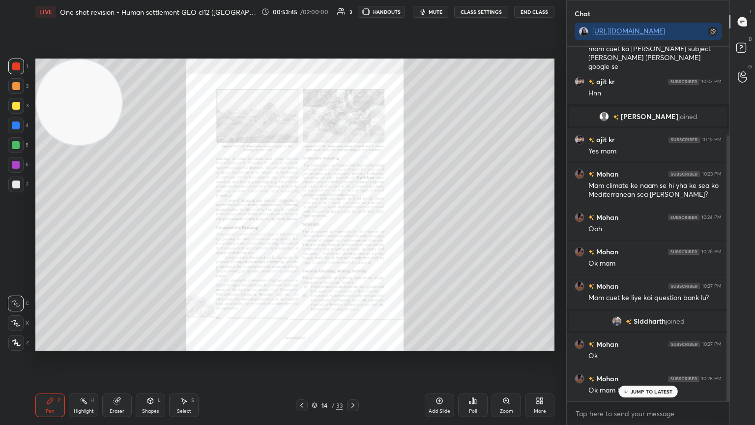
click at [433, 11] on span "mute" at bounding box center [435, 11] width 14 height 7
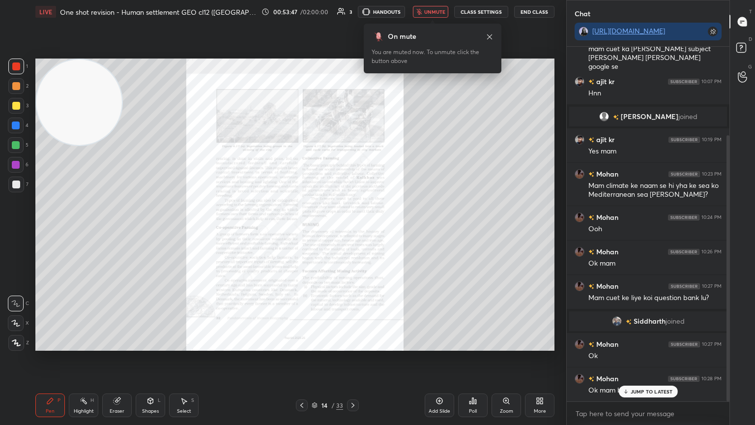
click at [534, 11] on button "End Class" at bounding box center [534, 12] width 40 height 12
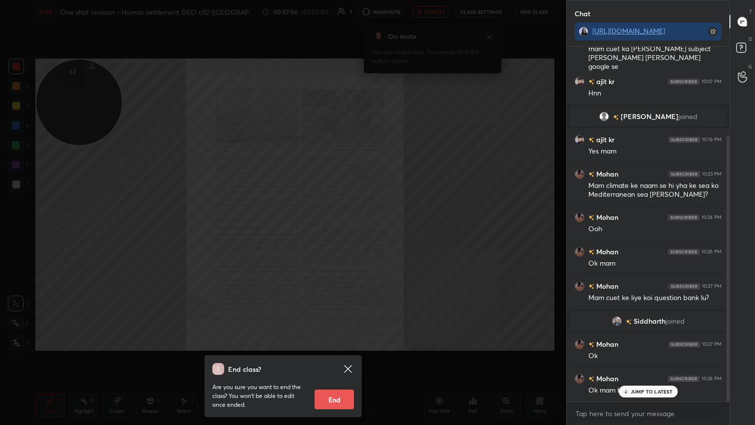
click at [331, 358] on button "End" at bounding box center [333, 399] width 39 height 20
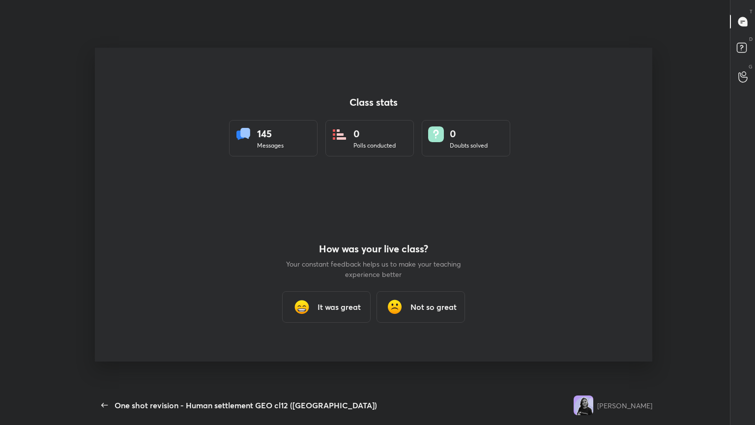
scroll to position [0, 0]
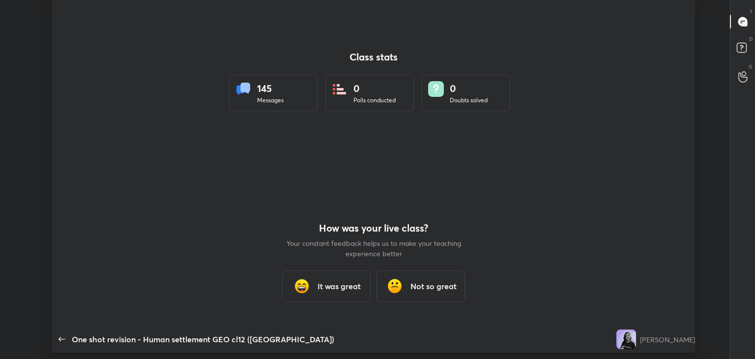
type textarea "x"
